Goal: Information Seeking & Learning: Find specific fact

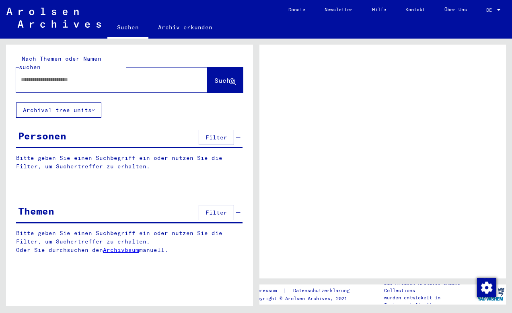
click at [105, 80] on div at bounding box center [111, 80] width 191 height 25
click at [60, 76] on input "text" at bounding box center [104, 80] width 167 height 8
type input "**********"
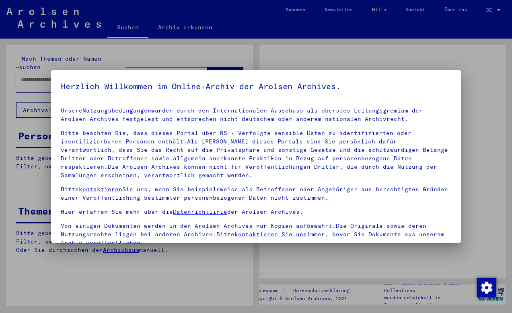
click at [212, 73] on mat-dialog-container "Herzlich Willkommen im Online-Archiv der Arolsen Archives. Unsere Nutzungsbedin…" at bounding box center [255, 156] width 409 height 172
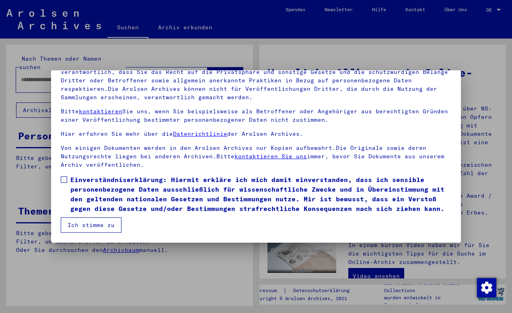
click at [64, 180] on span at bounding box center [64, 179] width 6 height 6
click at [83, 223] on button "Ich stimme zu" at bounding box center [91, 224] width 61 height 15
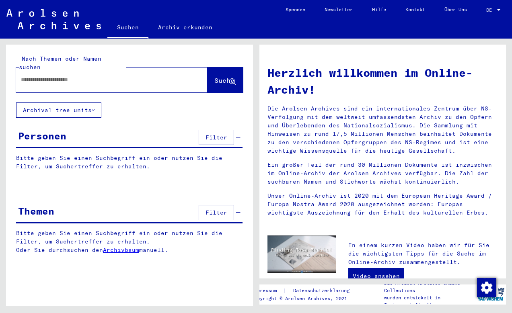
click at [135, 76] on input "text" at bounding box center [102, 80] width 162 height 8
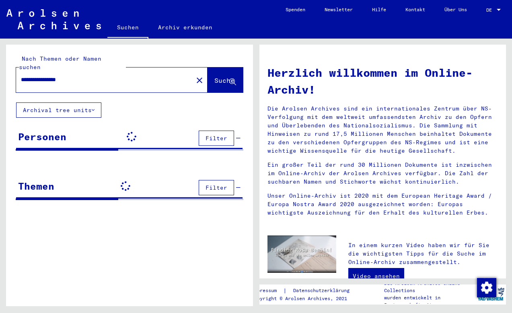
type input "**********"
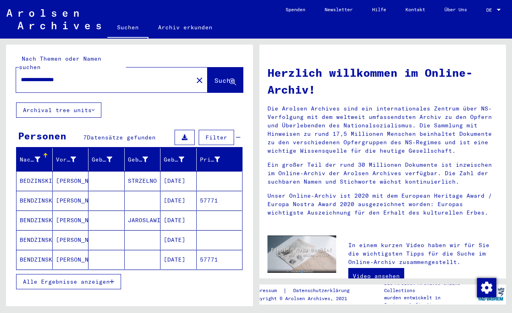
drag, startPoint x: 244, startPoint y: 14, endPoint x: 221, endPoint y: 37, distance: 32.4
click at [221, 37] on mat-toolbar "Suchen Archiv erkunden Detailfragen/-infos zu den Dokumenten? Stelle hier einen…" at bounding box center [256, 19] width 512 height 39
click at [90, 278] on span "Alle Ergebnisse anzeigen" at bounding box center [66, 281] width 87 height 7
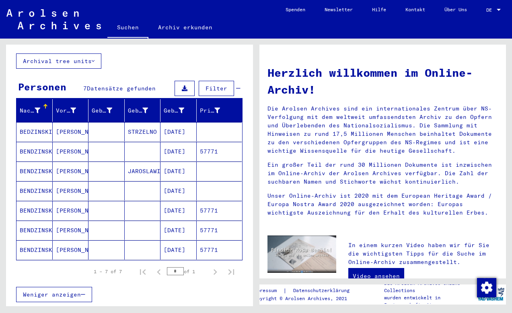
scroll to position [49, 0]
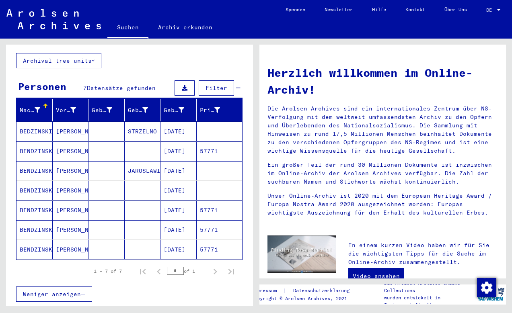
click at [37, 143] on mat-cell "BENDZINSKI" at bounding box center [34, 150] width 36 height 19
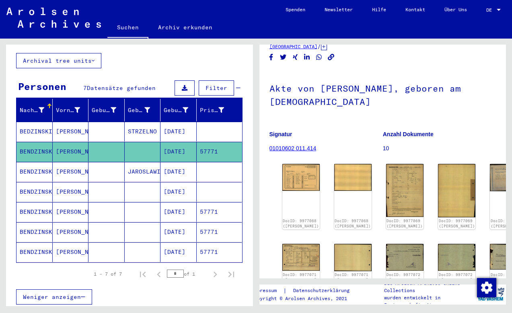
scroll to position [22, 0]
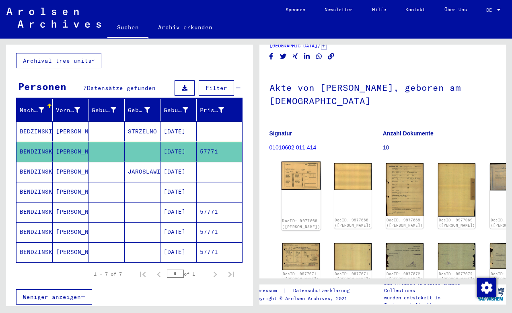
click at [297, 174] on img at bounding box center [300, 176] width 39 height 29
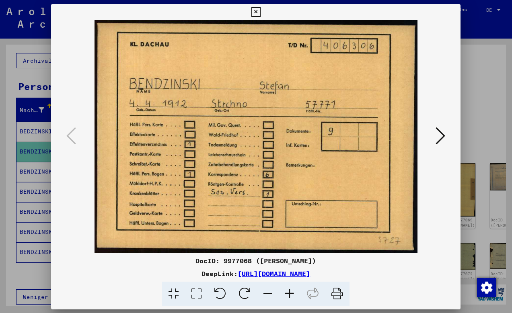
click at [297, 174] on img at bounding box center [255, 136] width 355 height 233
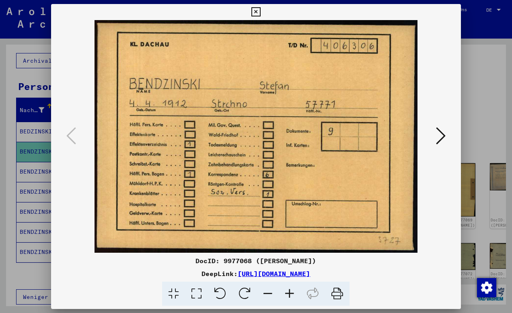
click at [441, 133] on icon at bounding box center [441, 135] width 10 height 19
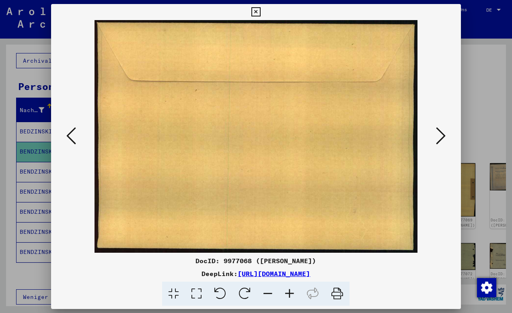
click at [441, 133] on icon at bounding box center [441, 135] width 10 height 19
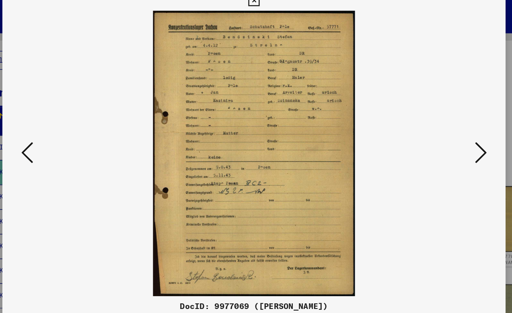
click at [436, 126] on icon at bounding box center [441, 135] width 10 height 19
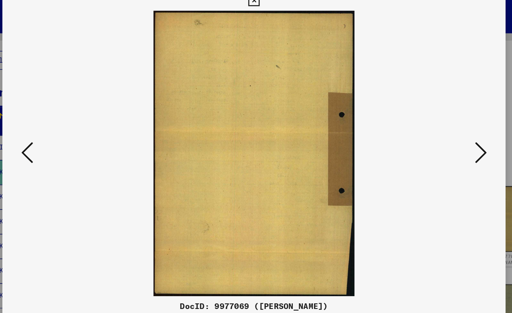
click at [436, 126] on icon at bounding box center [441, 135] width 10 height 19
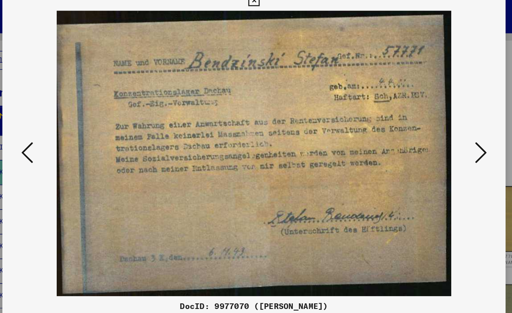
click at [436, 126] on icon at bounding box center [441, 135] width 10 height 19
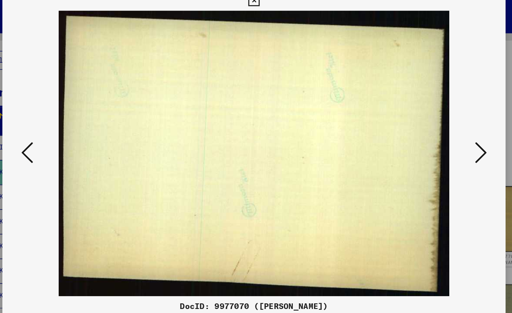
click at [436, 126] on icon at bounding box center [441, 135] width 10 height 19
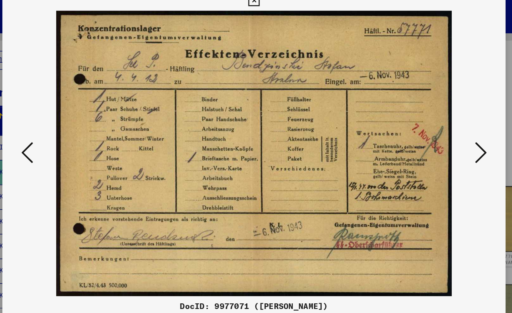
click at [436, 126] on icon at bounding box center [441, 135] width 10 height 19
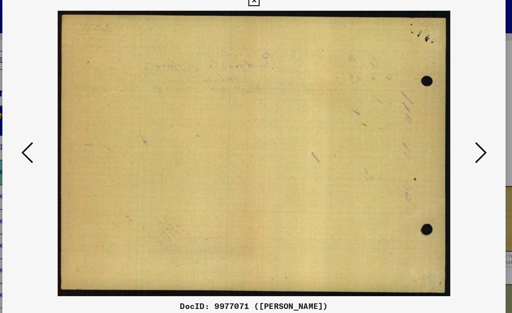
click at [436, 126] on icon at bounding box center [441, 135] width 10 height 19
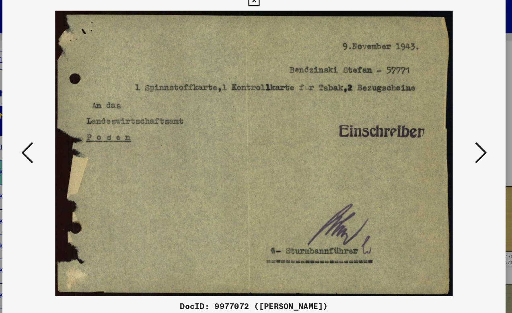
click at [436, 126] on icon at bounding box center [441, 135] width 10 height 19
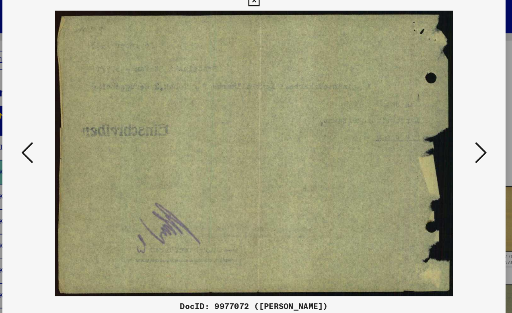
click at [436, 126] on icon at bounding box center [441, 135] width 10 height 19
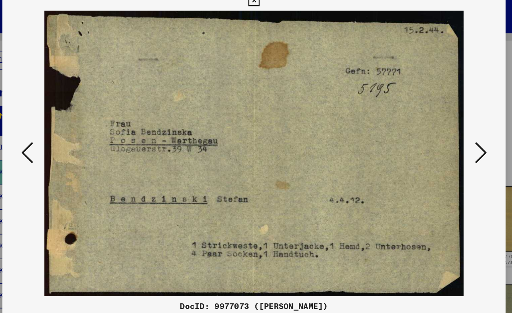
click at [436, 126] on icon at bounding box center [441, 135] width 10 height 19
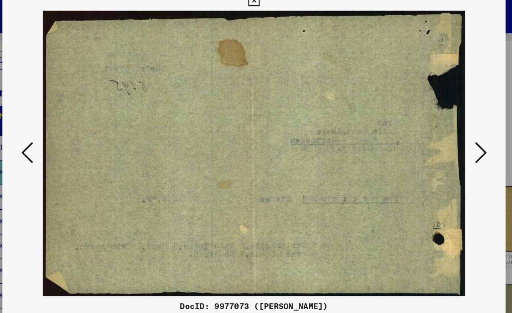
click at [436, 126] on icon at bounding box center [441, 135] width 10 height 19
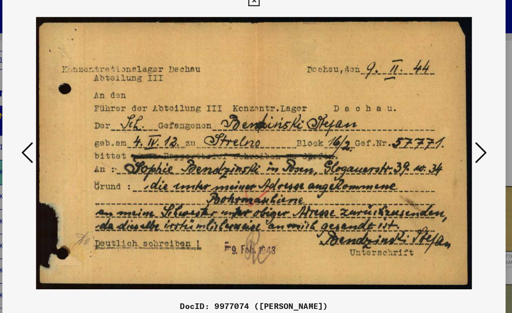
click at [436, 126] on icon at bounding box center [441, 135] width 10 height 19
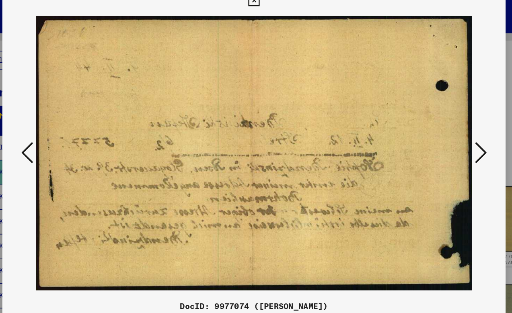
click at [436, 126] on icon at bounding box center [441, 135] width 10 height 19
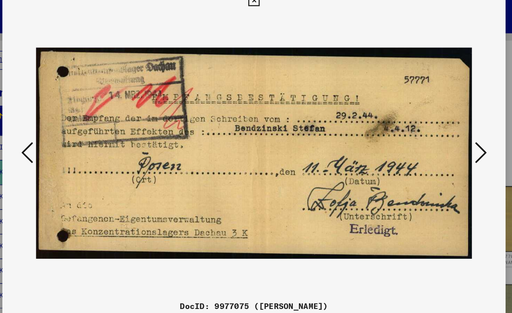
click at [436, 126] on icon at bounding box center [441, 135] width 10 height 19
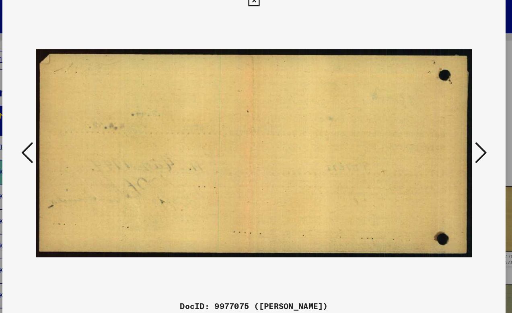
click at [436, 126] on icon at bounding box center [441, 135] width 10 height 19
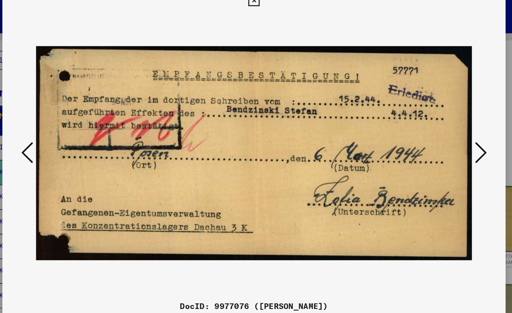
click at [436, 126] on icon at bounding box center [441, 135] width 10 height 19
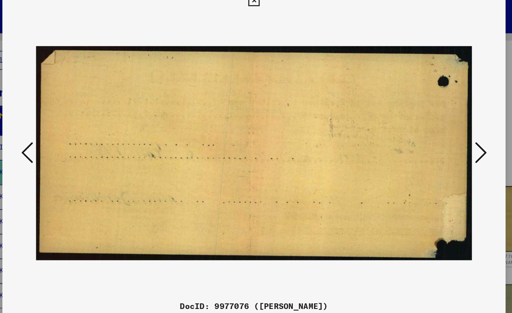
click at [436, 126] on icon at bounding box center [441, 135] width 10 height 19
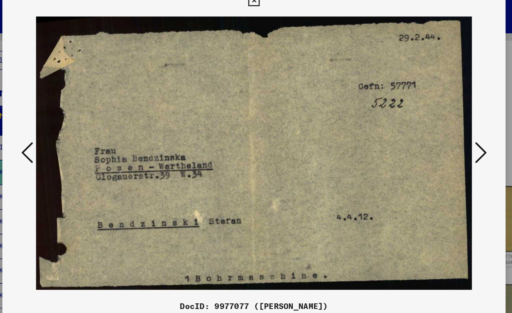
click at [436, 126] on icon at bounding box center [441, 135] width 10 height 19
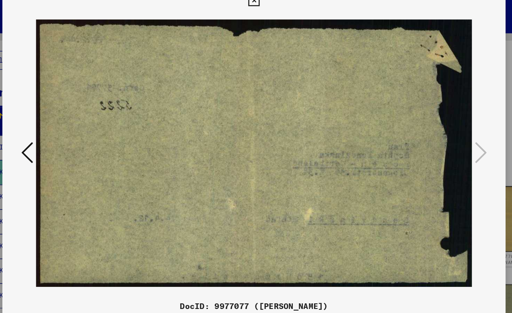
click at [260, 7] on icon at bounding box center [255, 12] width 9 height 10
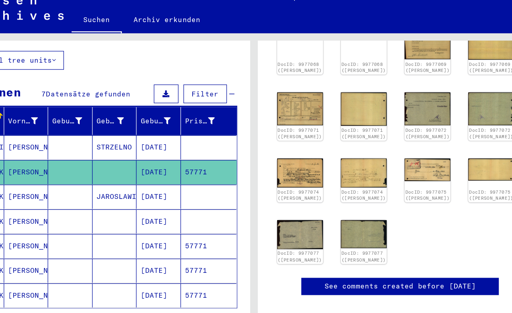
scroll to position [201, 7]
click at [482, 140] on img at bounding box center [501, 149] width 39 height 19
